Goal: Navigation & Orientation: Find specific page/section

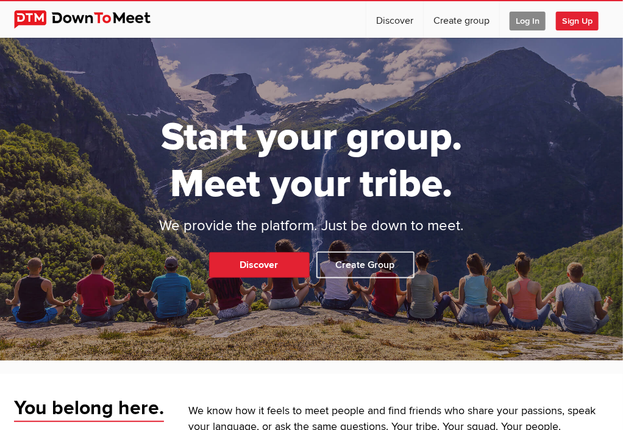
click at [532, 27] on span "Log In" at bounding box center [528, 21] width 36 height 19
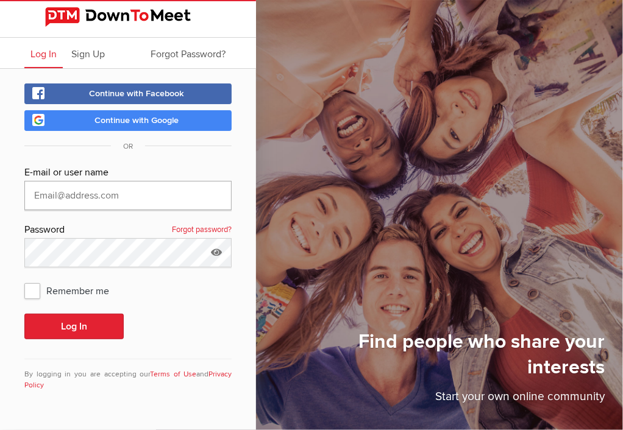
click at [131, 194] on input "text" at bounding box center [127, 195] width 207 height 29
type input "[EMAIL_ADDRESS][DOMAIN_NAME]"
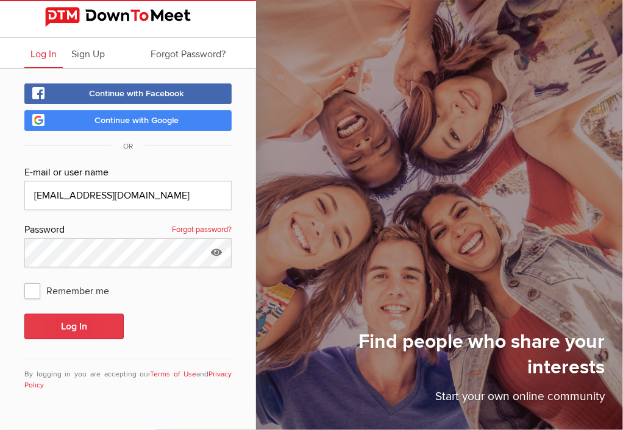
click at [78, 336] on button "Log In" at bounding box center [73, 327] width 99 height 26
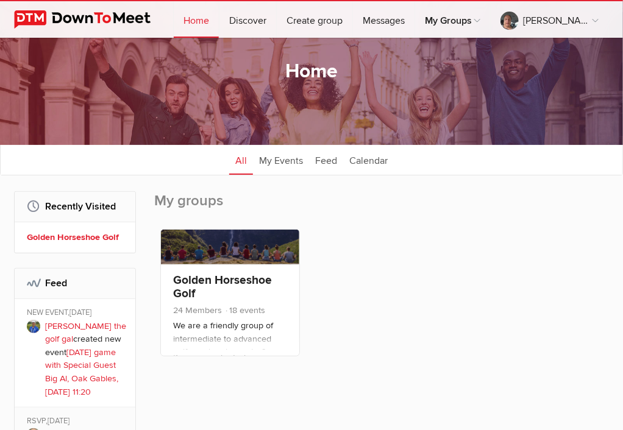
scroll to position [61, 0]
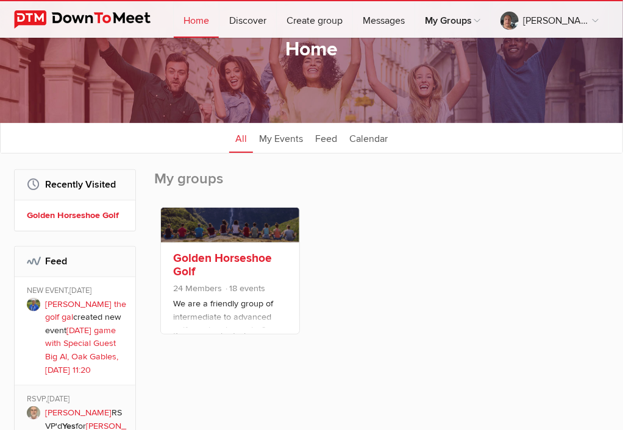
click at [234, 261] on link "Golden Horseshoe Golf" at bounding box center [222, 265] width 99 height 28
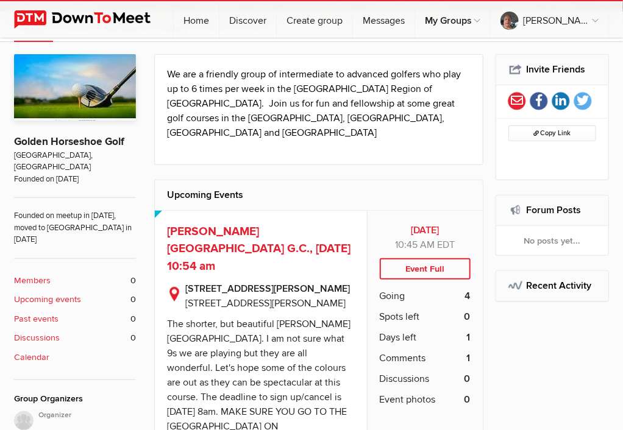
scroll to position [183, 0]
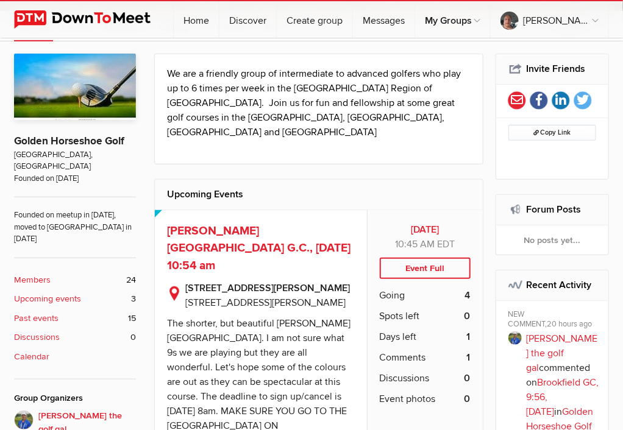
click at [61, 293] on b "Upcoming events" at bounding box center [47, 299] width 67 height 13
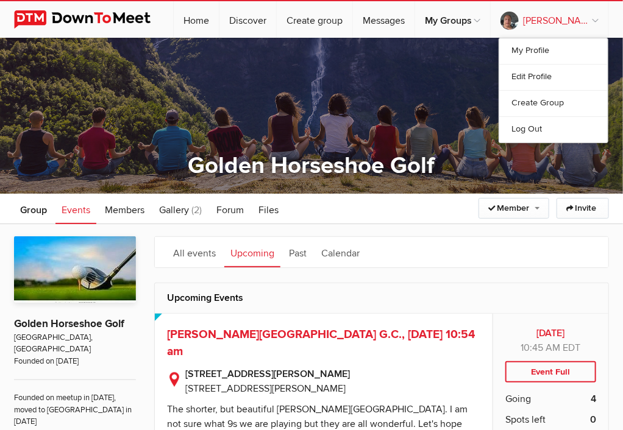
click at [600, 18] on link "Travis Burrill" at bounding box center [550, 19] width 118 height 37
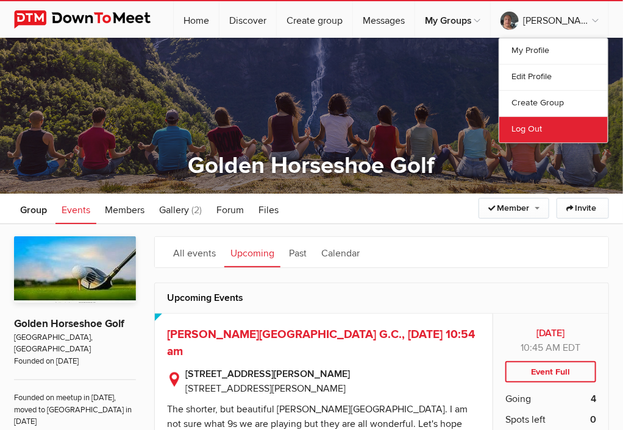
click at [540, 120] on link "Log Out" at bounding box center [553, 129] width 109 height 26
